Goal: Information Seeking & Learning: Learn about a topic

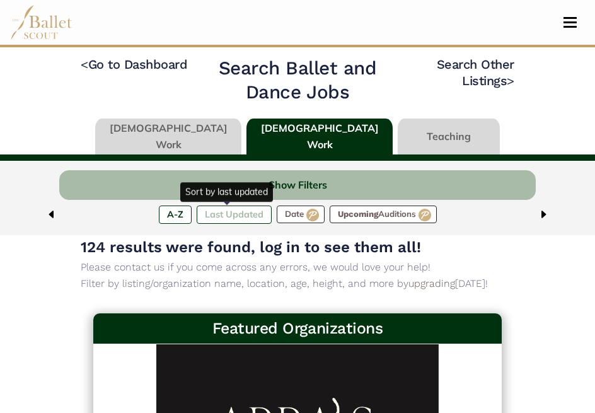
click at [210, 212] on label "Last Updated" at bounding box center [234, 214] width 75 height 18
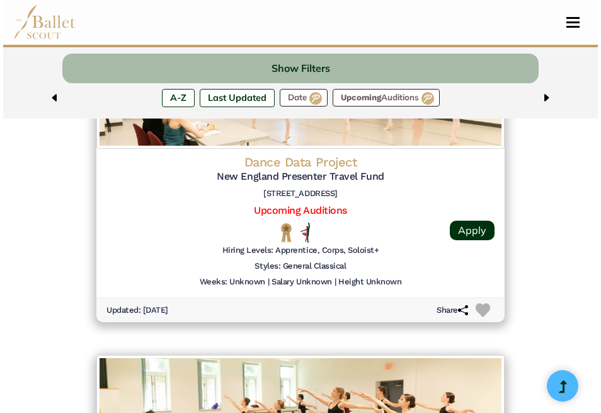
scroll to position [569, 0]
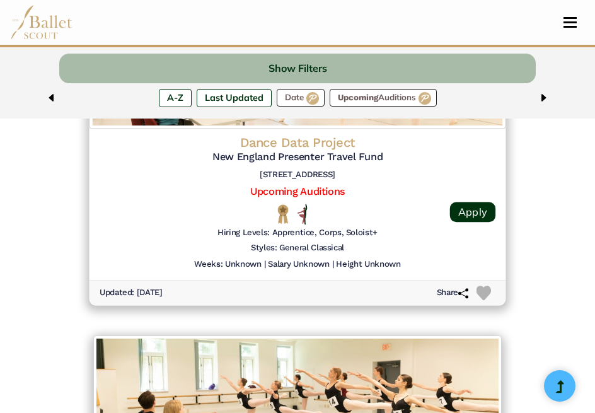
click at [211, 212] on div at bounding box center [298, 214] width 178 height 21
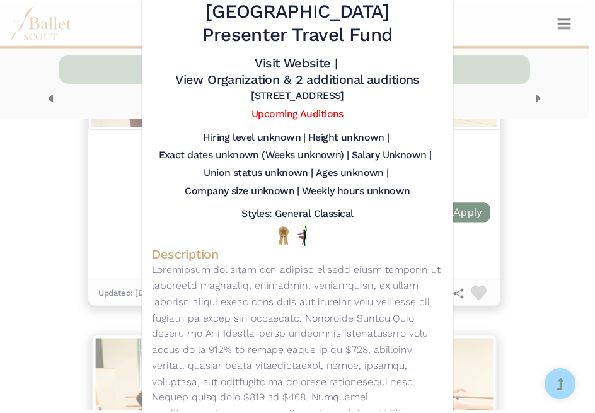
scroll to position [0, 0]
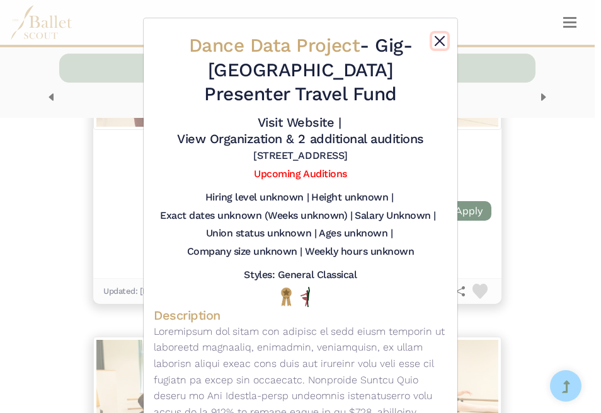
click at [436, 36] on button "Close" at bounding box center [439, 40] width 15 height 15
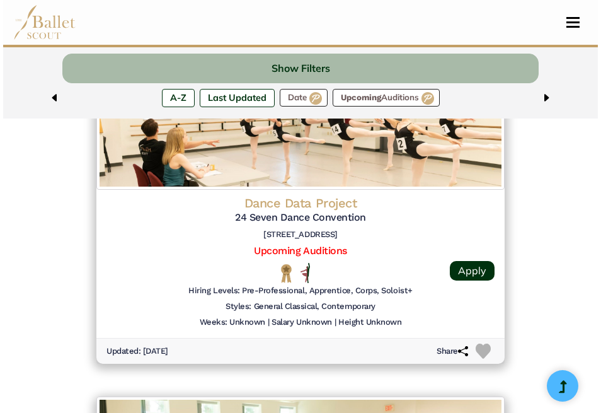
scroll to position [843, 0]
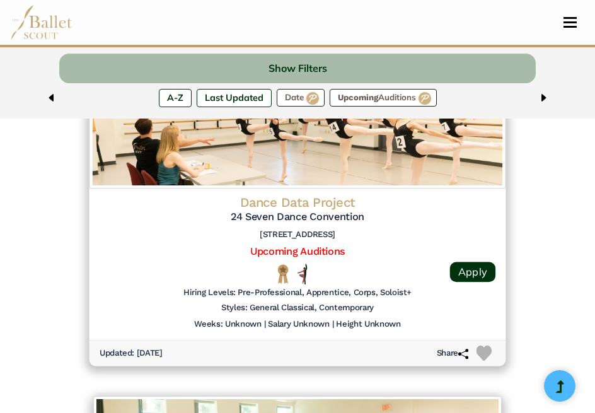
click at [368, 186] on img at bounding box center [298, 124] width 417 height 129
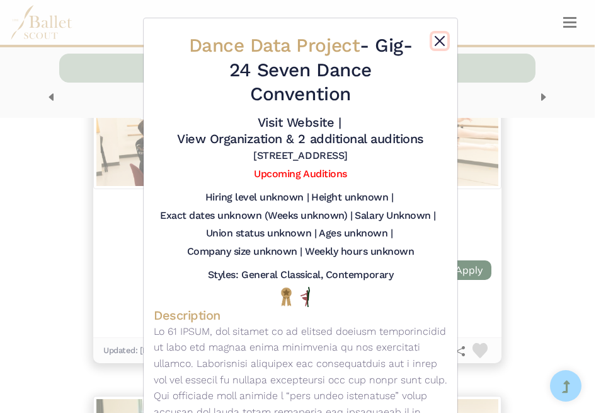
click at [436, 38] on button "Close" at bounding box center [439, 40] width 15 height 15
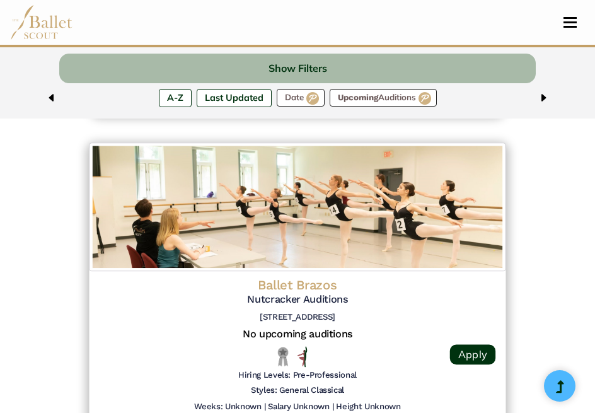
scroll to position [2251, 0]
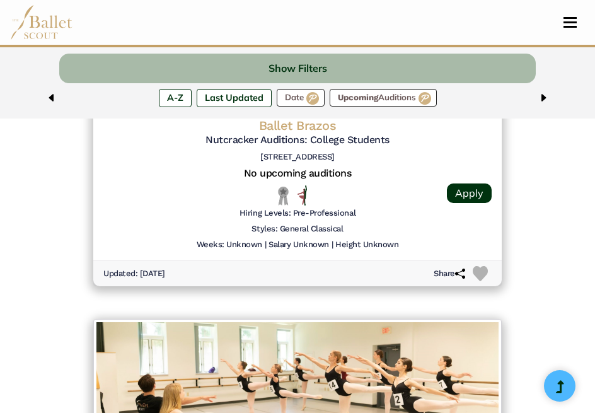
click at [52, 100] on img at bounding box center [52, 98] width 10 height 10
click at [569, 25] on button "Toggle navigation" at bounding box center [570, 22] width 30 height 12
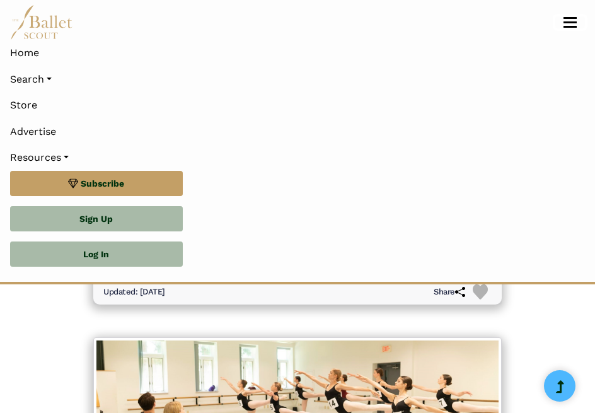
scroll to position [2488, 0]
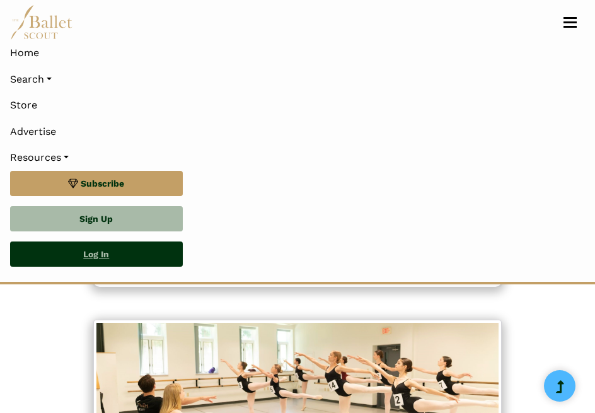
click at [86, 251] on link "Log In" at bounding box center [96, 253] width 173 height 25
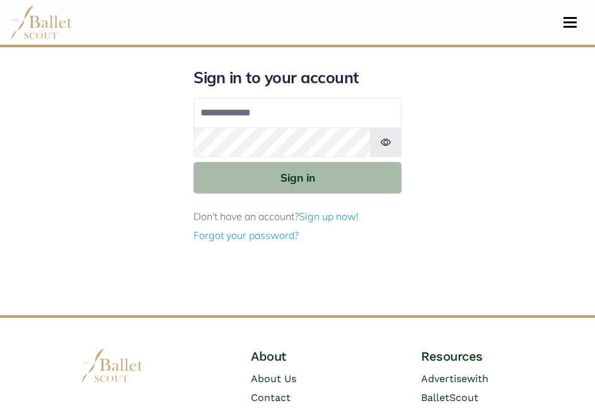
click at [296, 116] on input "Email address" at bounding box center [298, 113] width 208 height 30
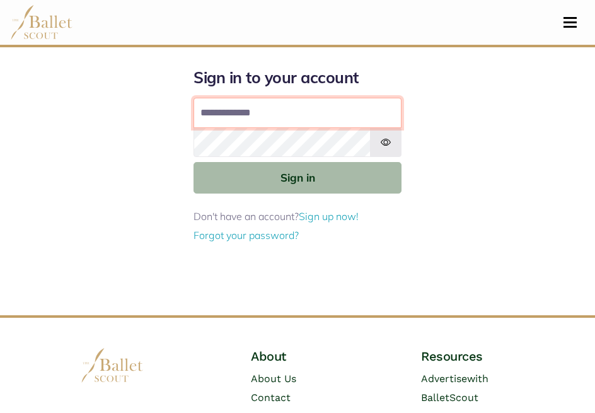
click at [347, 117] on input "Email address" at bounding box center [298, 113] width 208 height 30
type input "**********"
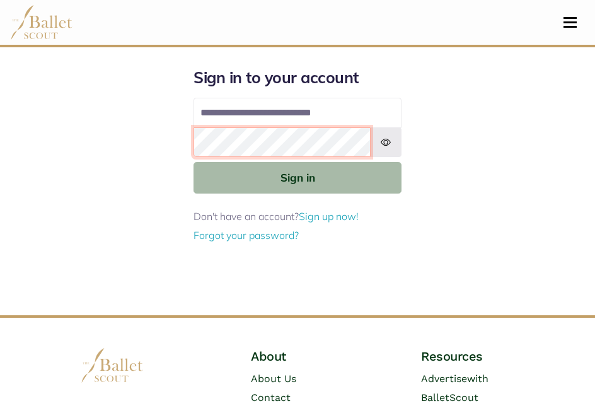
click at [194, 162] on button "Sign in" at bounding box center [298, 177] width 208 height 31
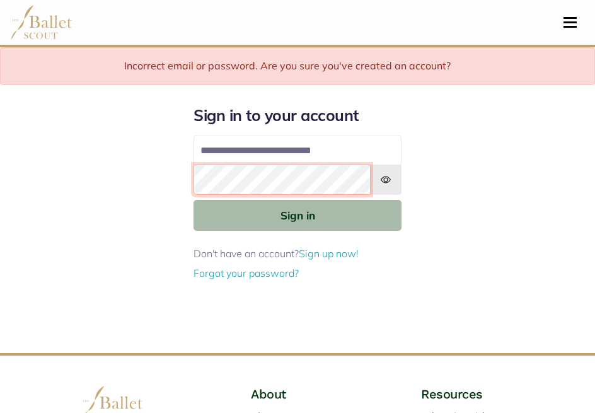
click at [194, 200] on button "Sign in" at bounding box center [298, 215] width 208 height 31
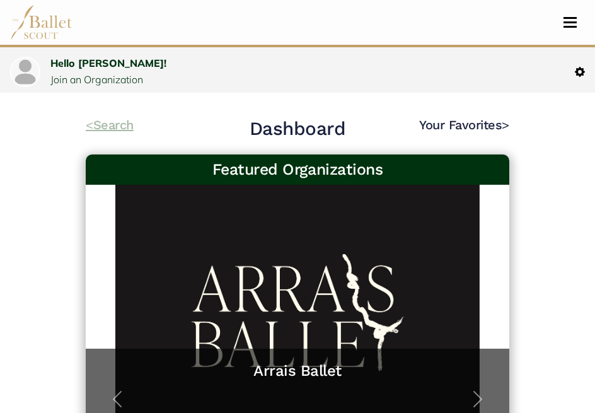
click at [115, 125] on link "< Search" at bounding box center [110, 124] width 48 height 15
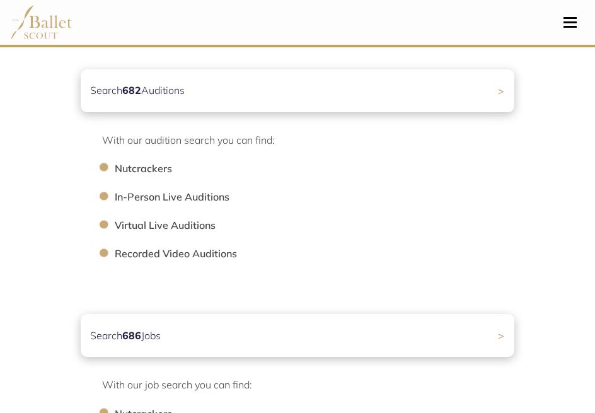
scroll to position [628, 0]
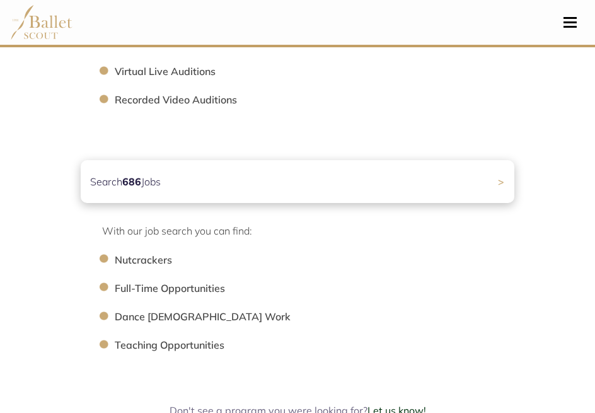
click at [149, 182] on p "Search 686 Jobs" at bounding box center [125, 182] width 71 height 16
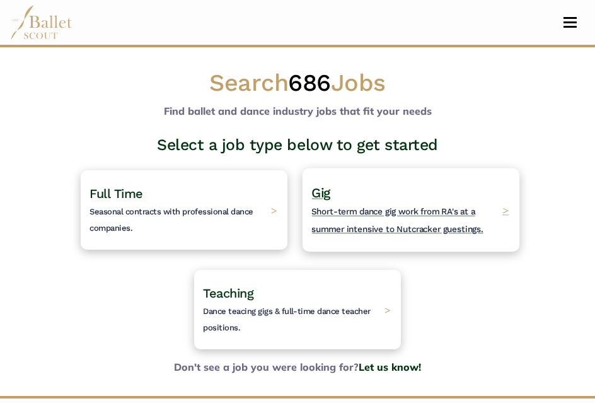
click at [355, 212] on span "Short-term dance gig work from RA's at a summer intensive to Nutcracker guestin…" at bounding box center [397, 220] width 171 height 27
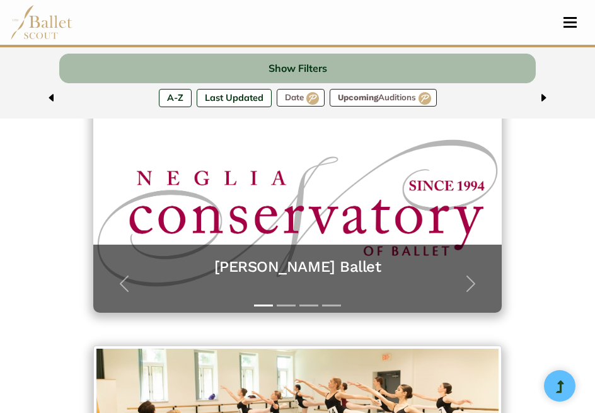
scroll to position [207, 0]
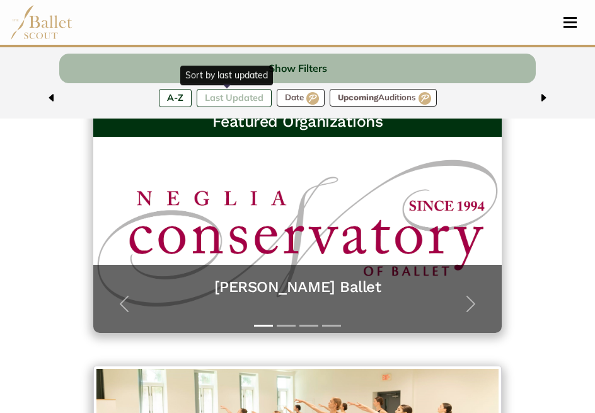
click at [225, 98] on label "Last Updated" at bounding box center [234, 98] width 75 height 18
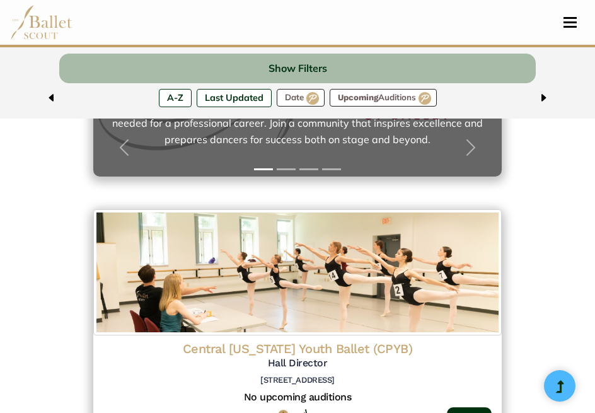
scroll to position [0, 0]
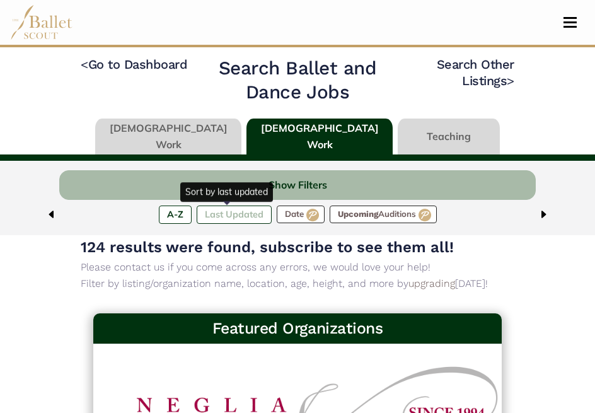
click at [231, 215] on label "Last Updated" at bounding box center [234, 214] width 75 height 18
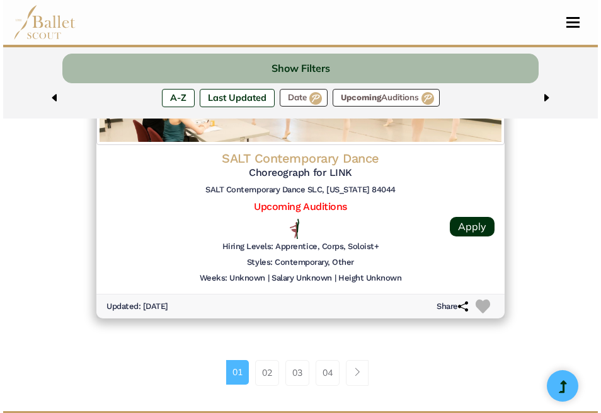
scroll to position [3198, 0]
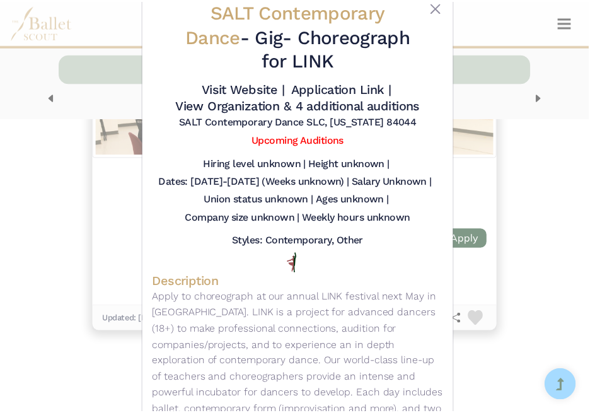
scroll to position [141, 0]
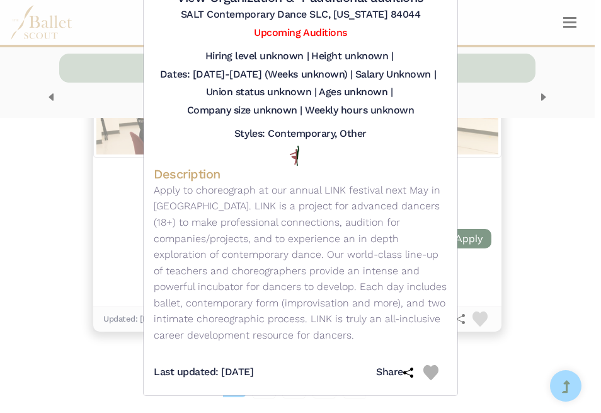
click at [538, 166] on div "SALT Contemporary Dance - Gig - Choreograph for LINK Visit Website | Applicatio…" at bounding box center [300, 206] width 601 height 413
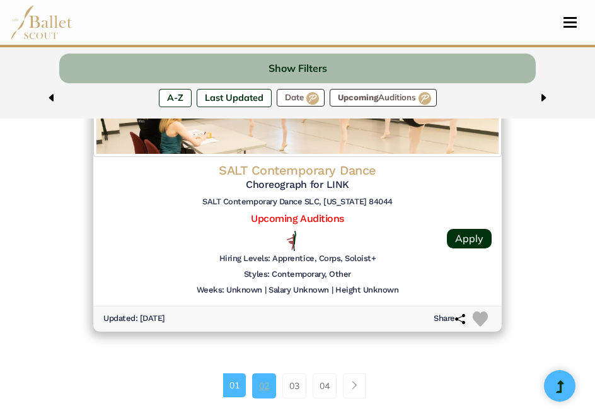
click at [265, 393] on link "02" at bounding box center [264, 385] width 24 height 25
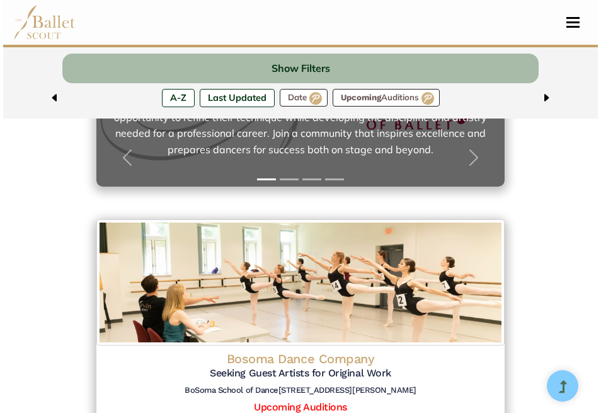
scroll to position [507, 0]
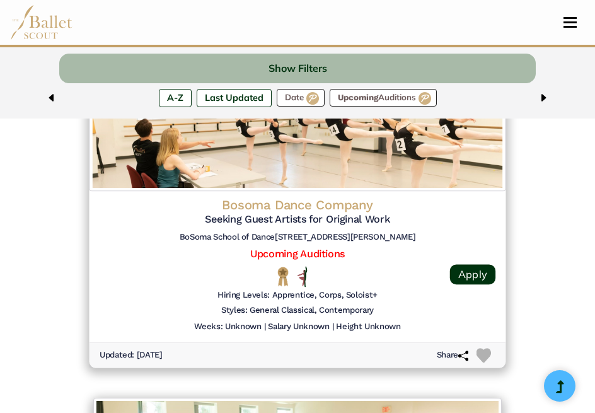
click at [300, 207] on h4 "Bosoma Dance Company" at bounding box center [298, 205] width 396 height 17
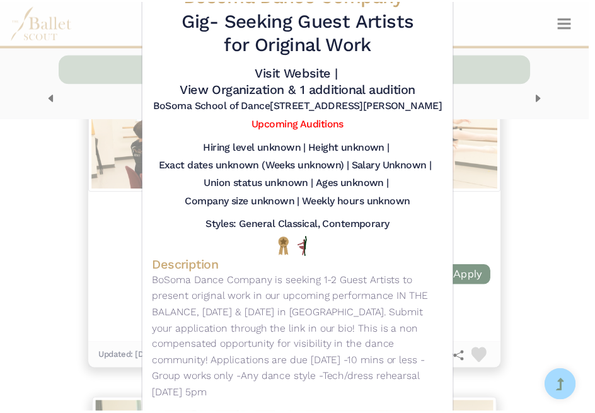
scroll to position [109, 0]
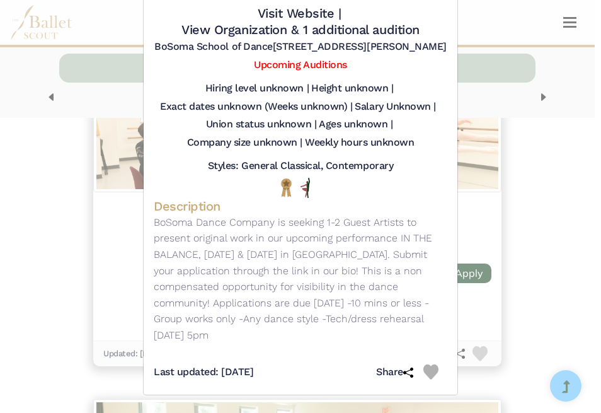
click at [525, 143] on div "Bosoma Dance Company - Gig - Seeking Guest Artists for Original Work Visit Webs…" at bounding box center [300, 206] width 601 height 413
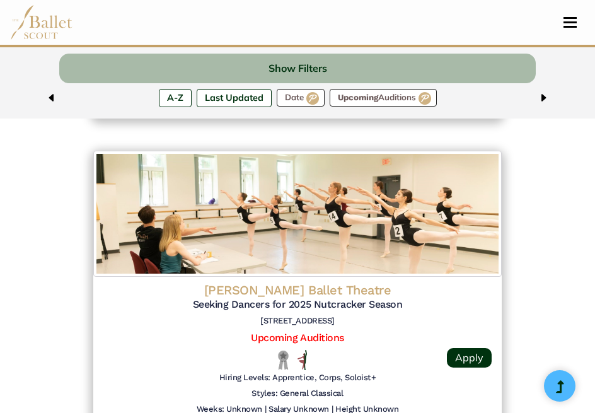
scroll to position [3089, 0]
